Goal: Information Seeking & Learning: Check status

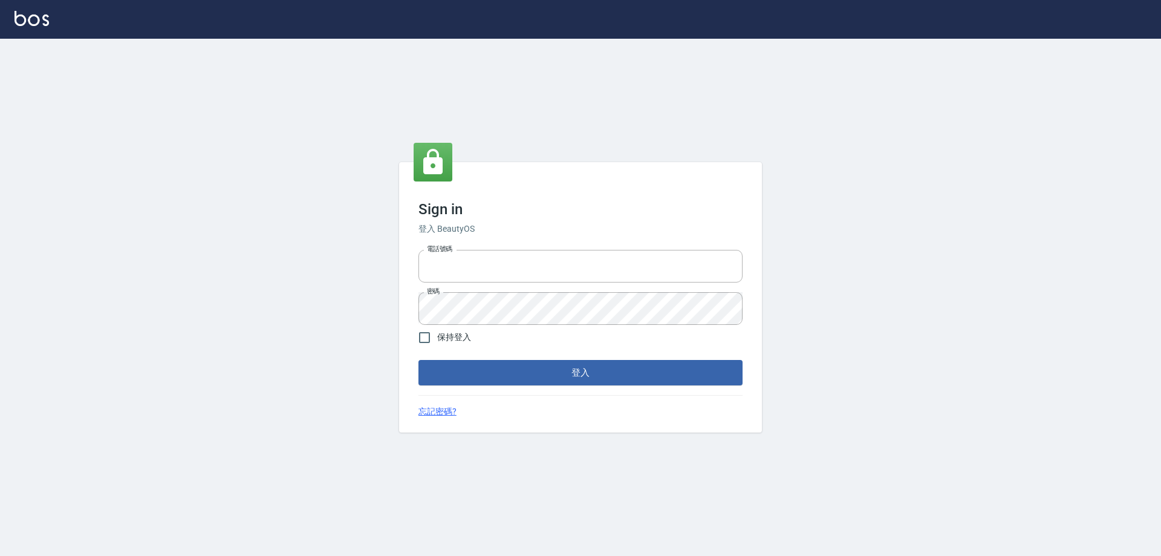
type input "0426657991"
click at [604, 369] on button "登入" at bounding box center [581, 372] width 324 height 25
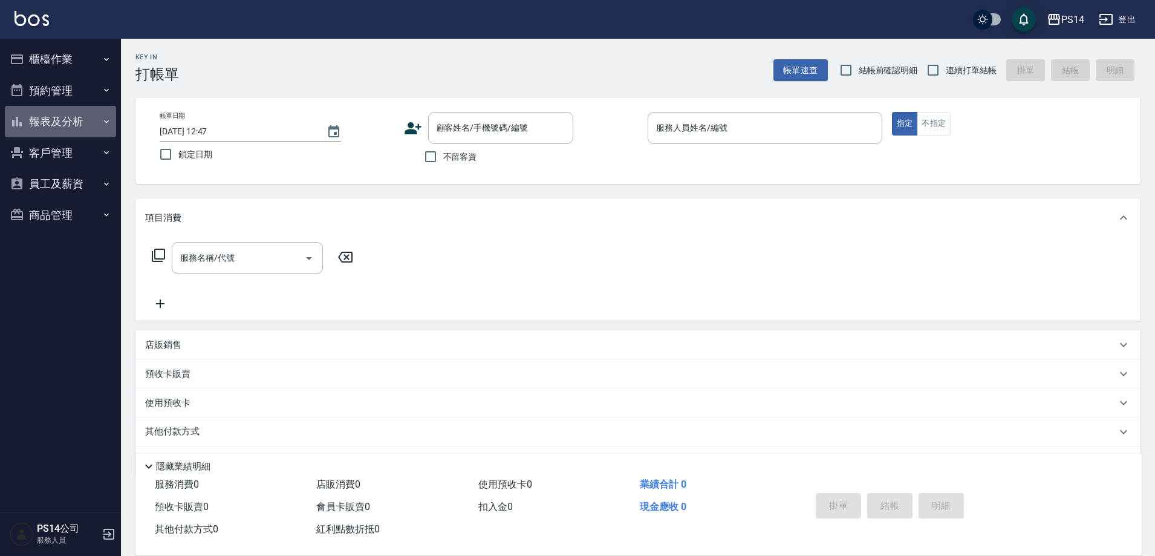
click at [73, 131] on button "報表及分析" at bounding box center [60, 121] width 111 height 31
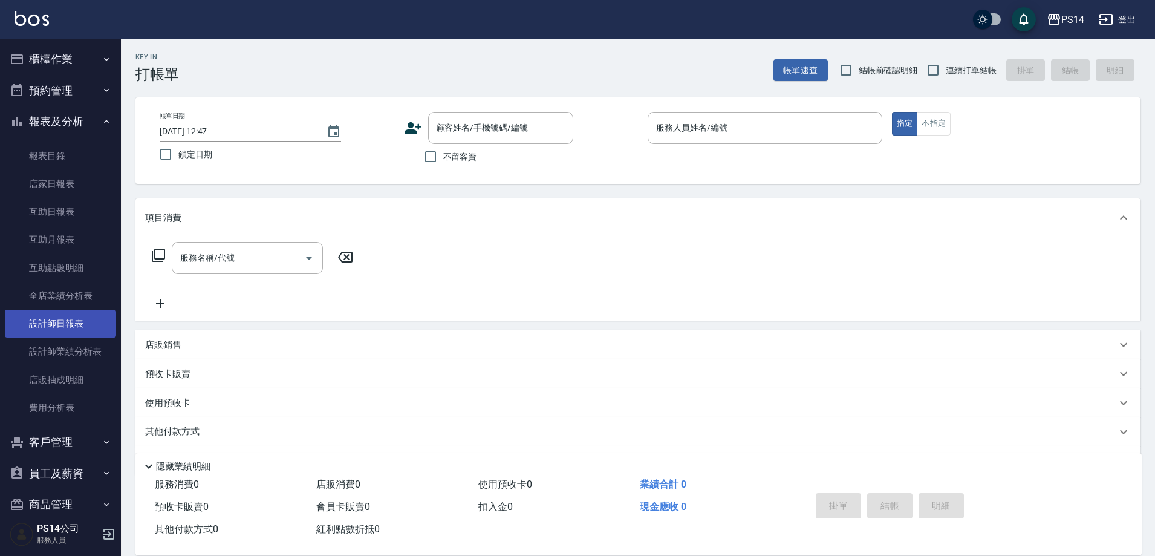
click at [71, 318] on link "設計師日報表" at bounding box center [60, 324] width 111 height 28
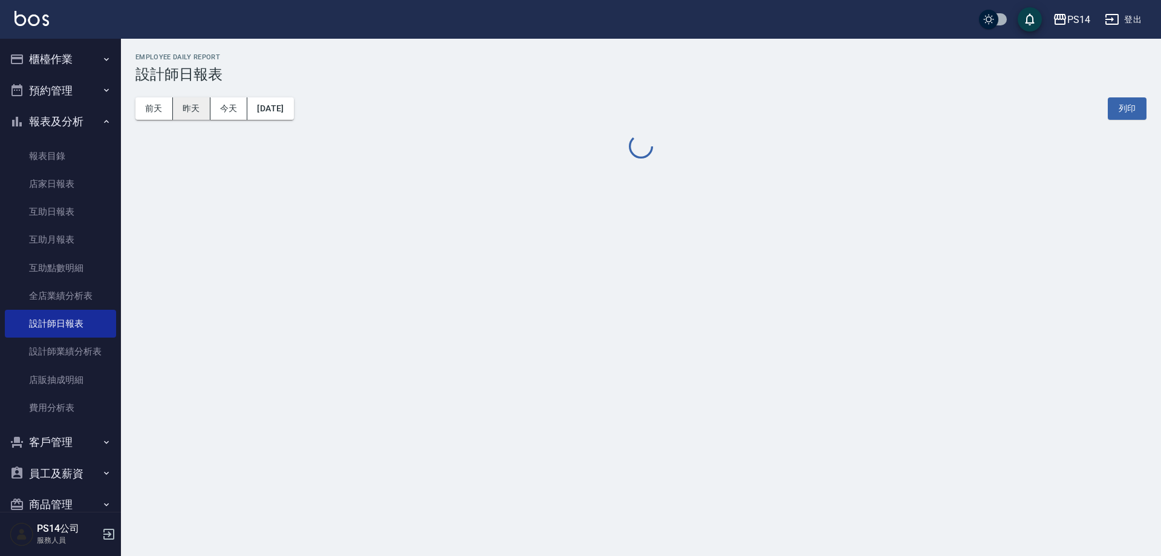
click at [198, 116] on button "昨天" at bounding box center [192, 108] width 38 height 22
